Goal: Task Accomplishment & Management: Use online tool/utility

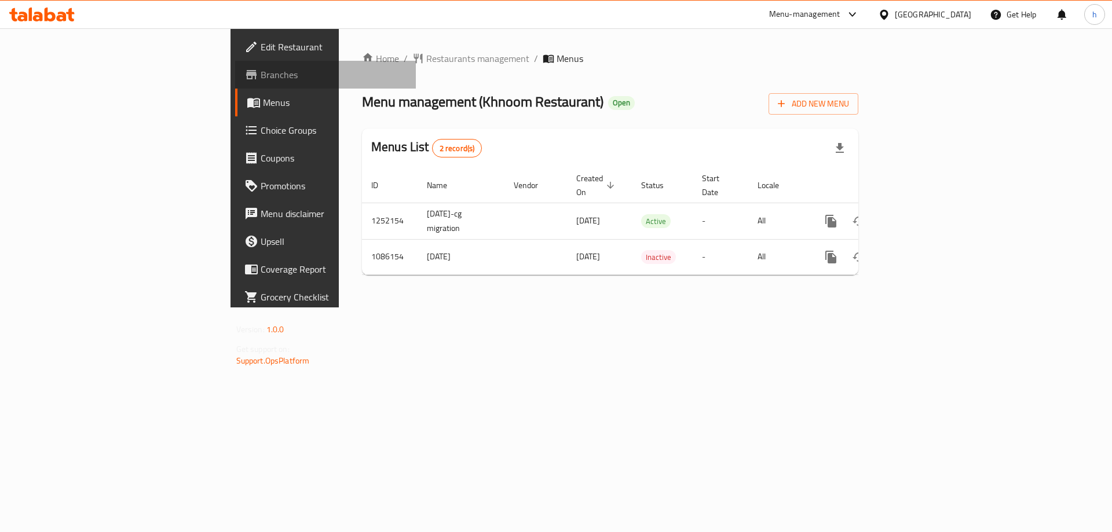
click at [261, 76] on span "Branches" at bounding box center [334, 75] width 146 height 14
click at [261, 77] on span "Branches" at bounding box center [334, 75] width 146 height 14
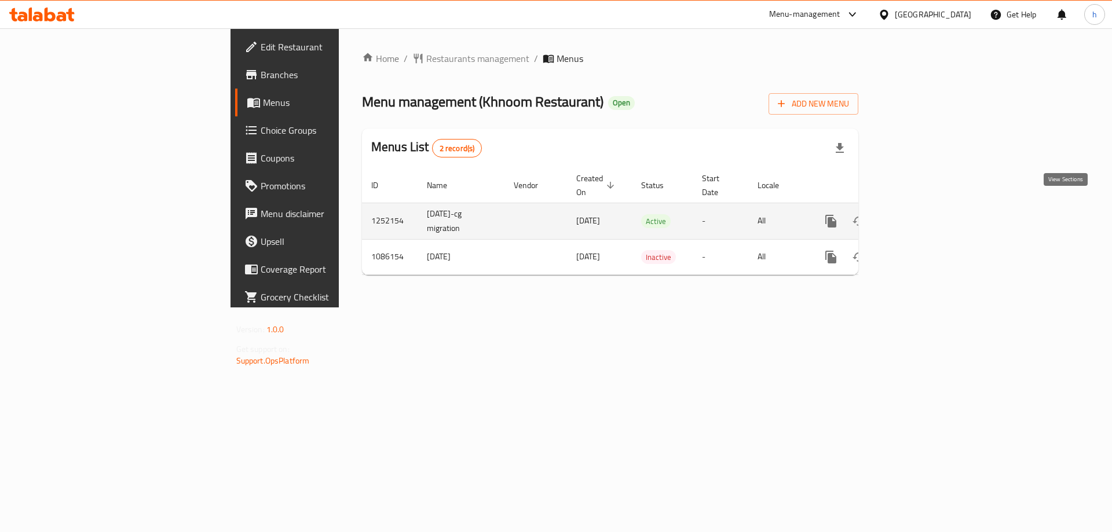
click at [919, 216] on icon "enhanced table" at bounding box center [914, 221] width 10 height 10
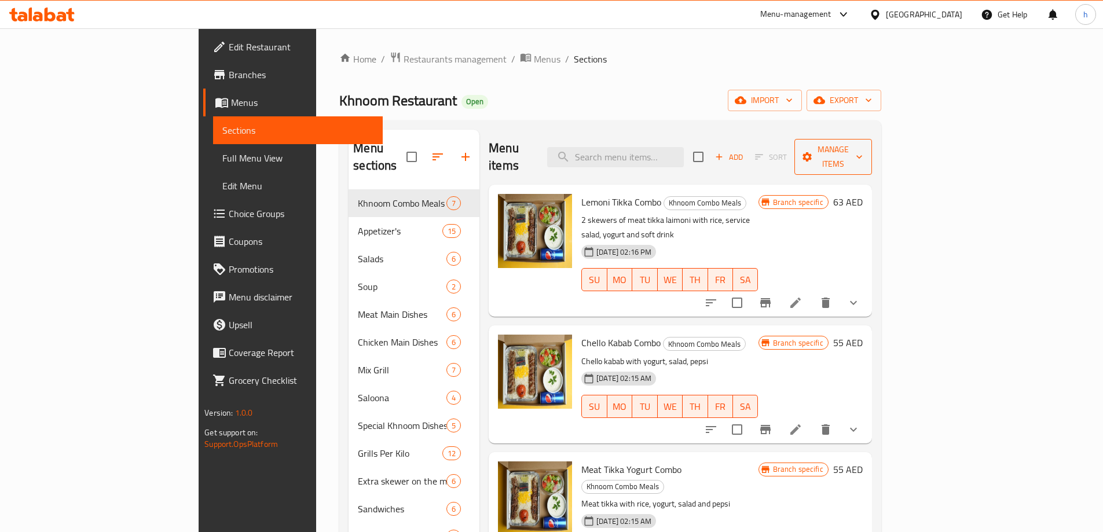
click at [863, 151] on span "Manage items" at bounding box center [833, 156] width 59 height 29
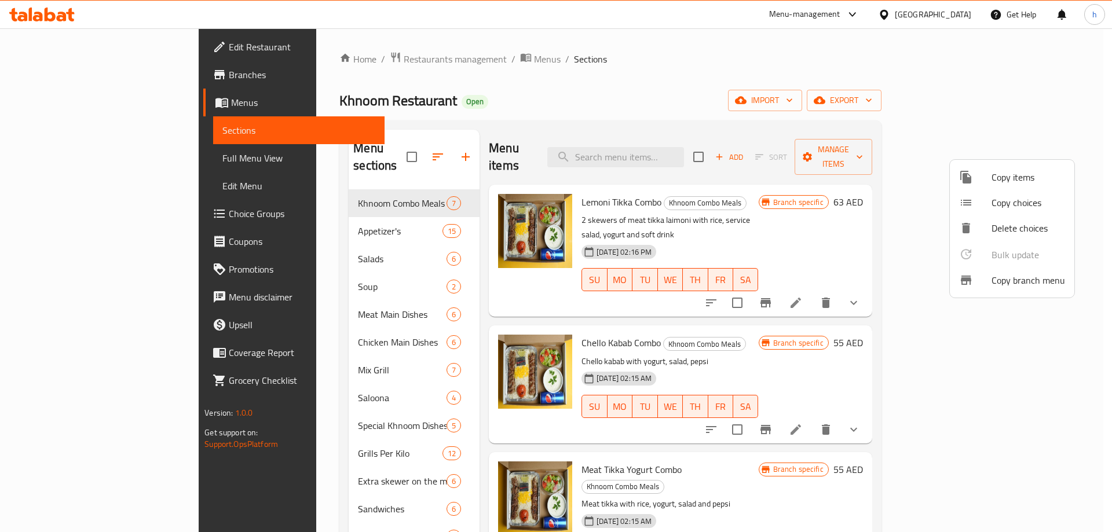
click at [1009, 282] on span "Copy branch menu" at bounding box center [1028, 280] width 74 height 14
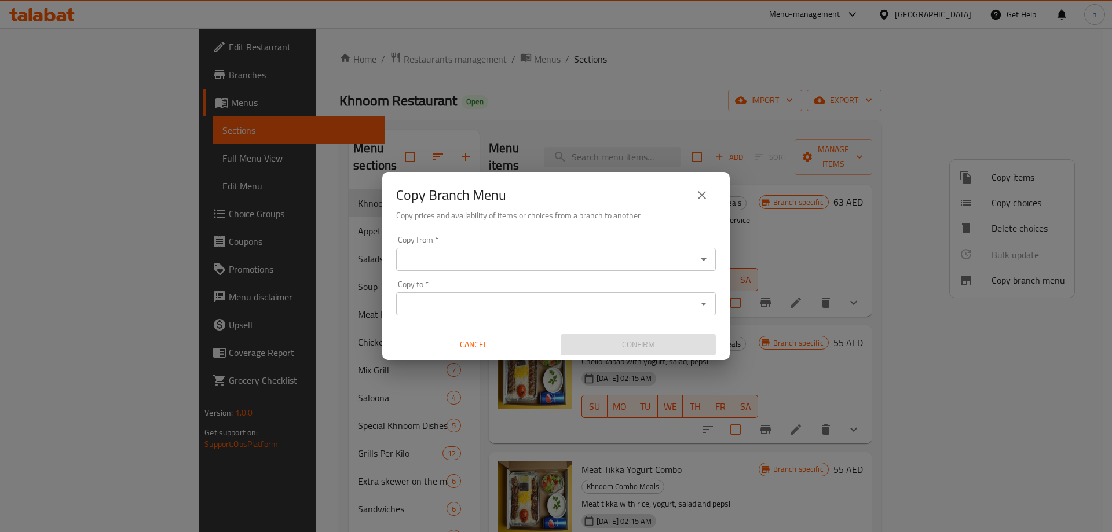
click at [639, 263] on input "Copy from   *" at bounding box center [546, 259] width 294 height 16
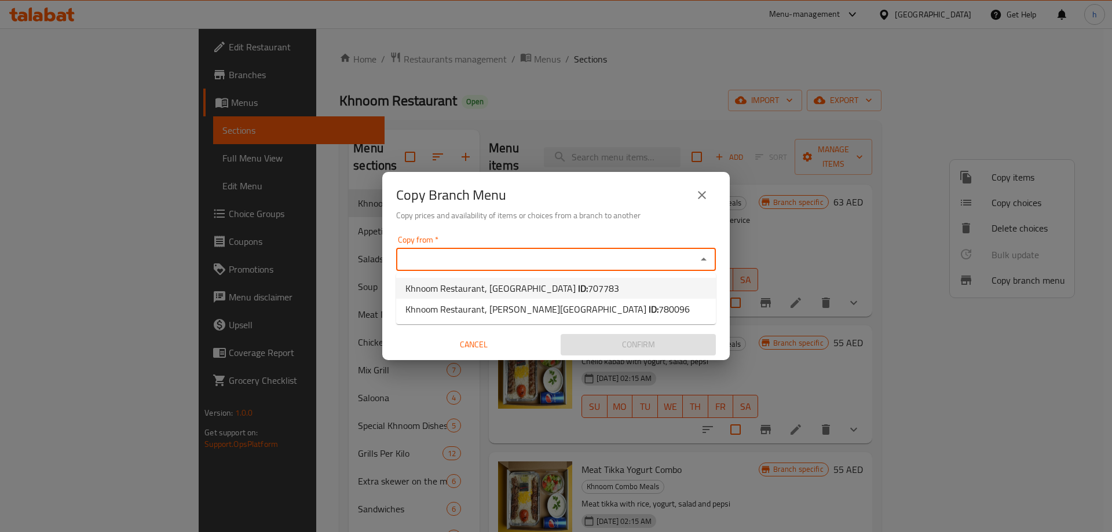
click at [592, 286] on li "Khnoom Restaurant, Al Shamkha ID: 707783" at bounding box center [556, 288] width 320 height 21
type input "Khnoom Restaurant, Al Shamkha"
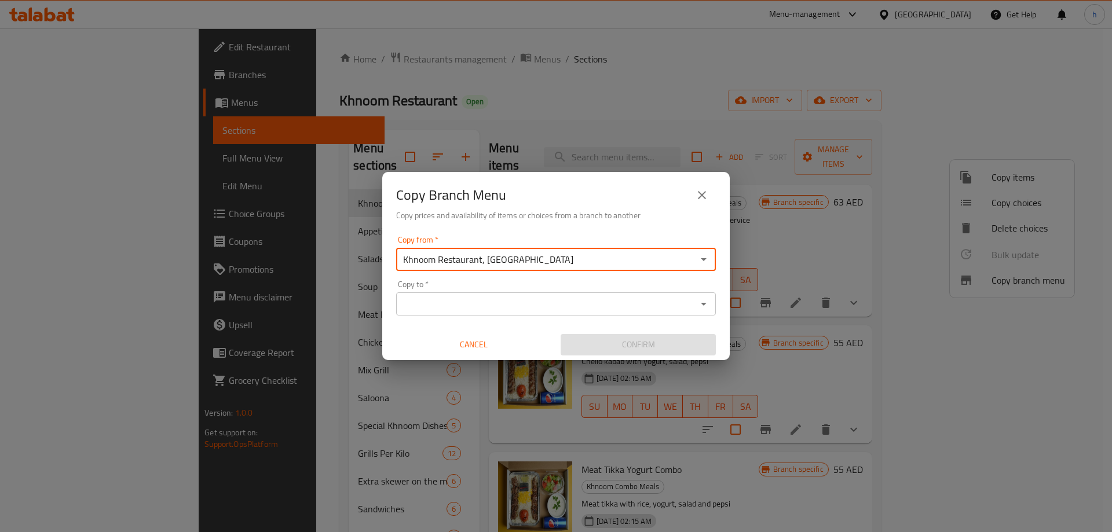
click at [589, 298] on input "Copy to   *" at bounding box center [546, 304] width 294 height 16
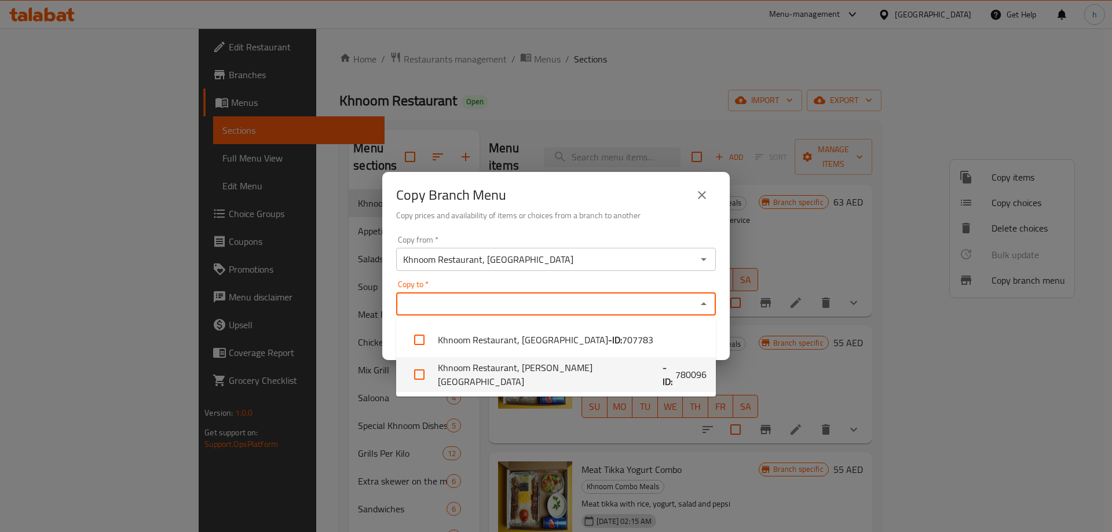
click at [675, 376] on span "780096" at bounding box center [690, 375] width 31 height 14
checkbox input "true"
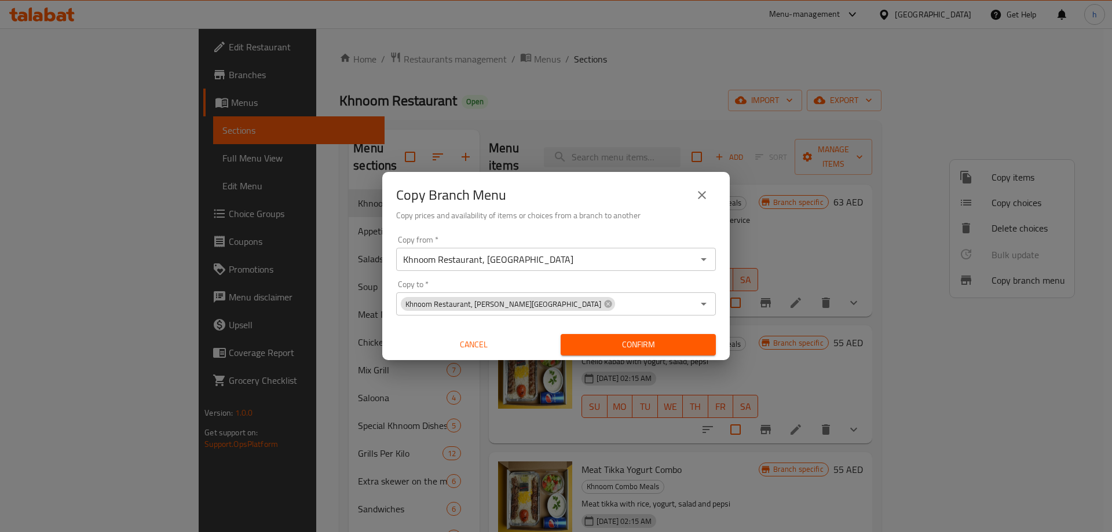
click at [666, 209] on h6 "Copy prices and availability of items or choices from a branch to another" at bounding box center [556, 215] width 320 height 13
click at [636, 344] on span "Confirm" at bounding box center [638, 345] width 137 height 14
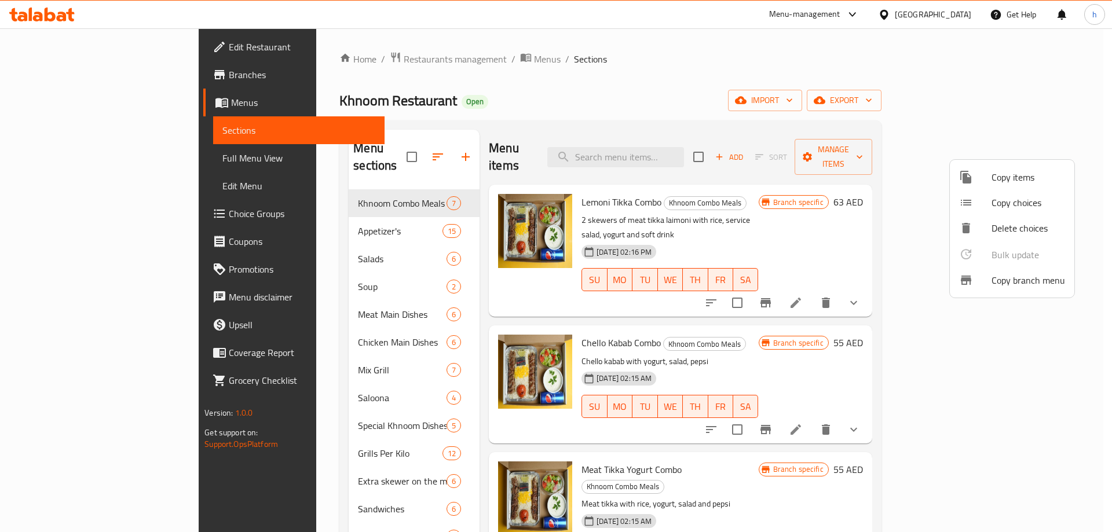
click at [94, 71] on div at bounding box center [556, 266] width 1112 height 532
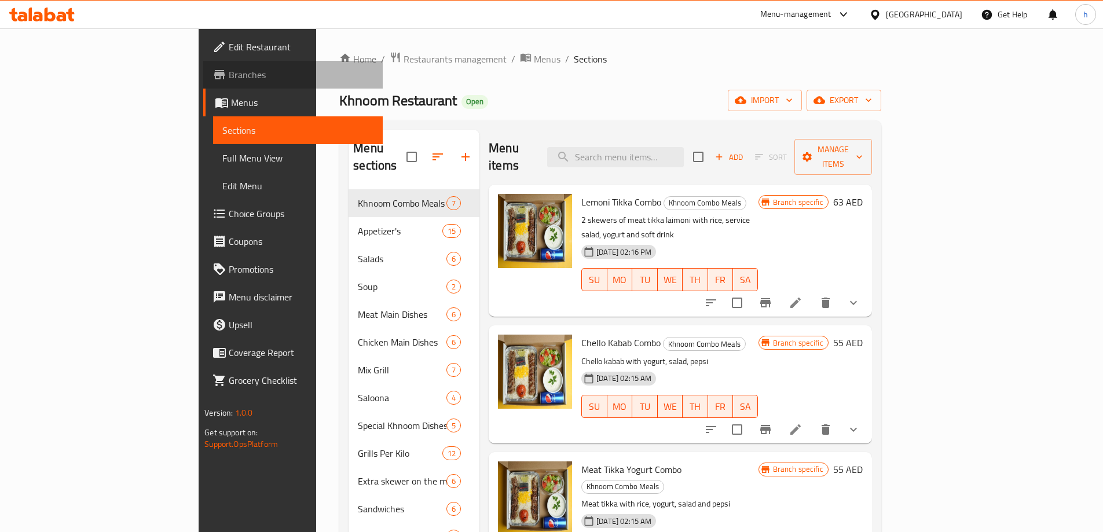
click at [229, 71] on span "Branches" at bounding box center [301, 75] width 145 height 14
